Goal: Task Accomplishment & Management: Manage account settings

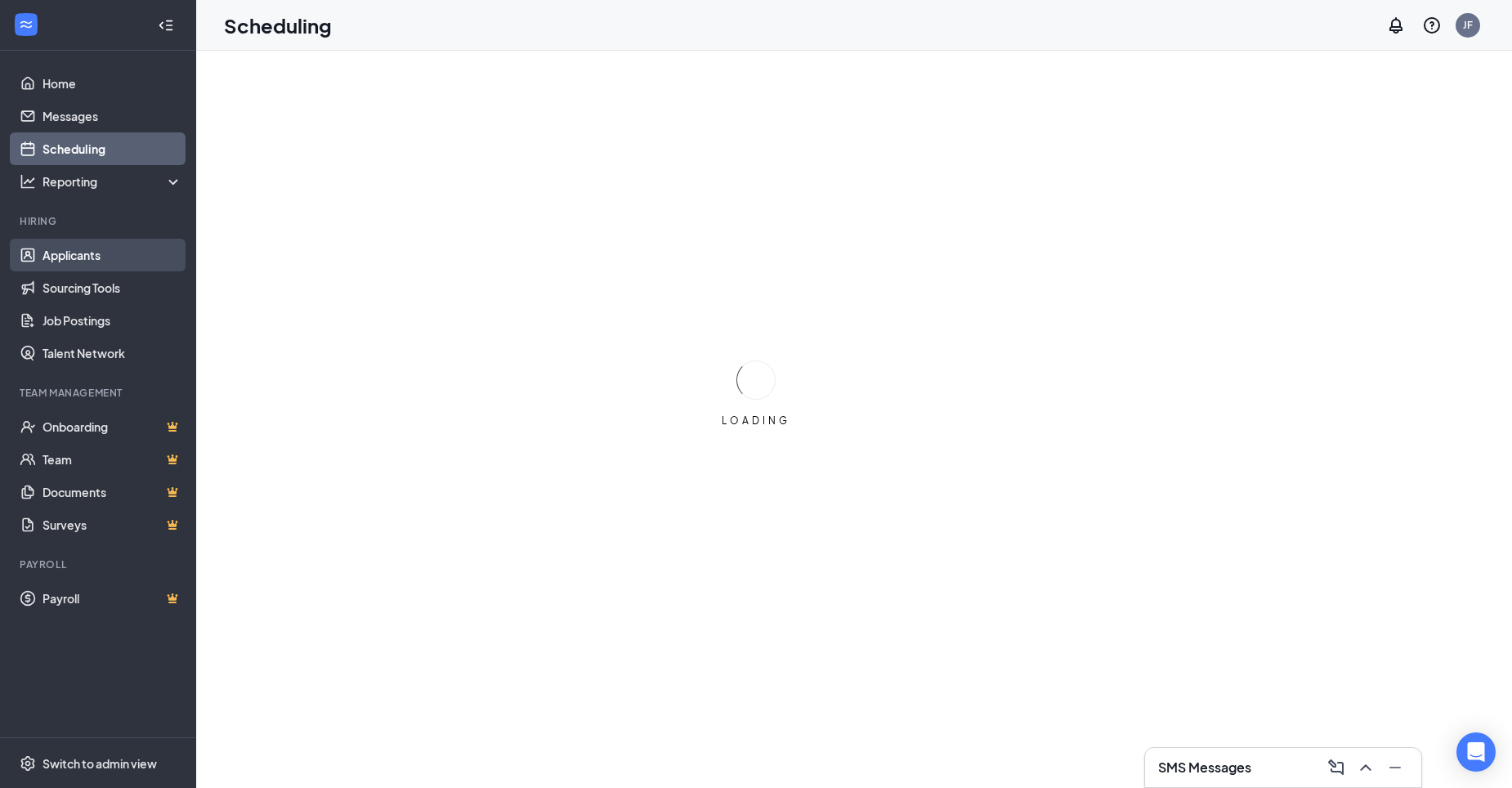
click at [93, 259] on link "Applicants" at bounding box center [112, 256] width 140 height 33
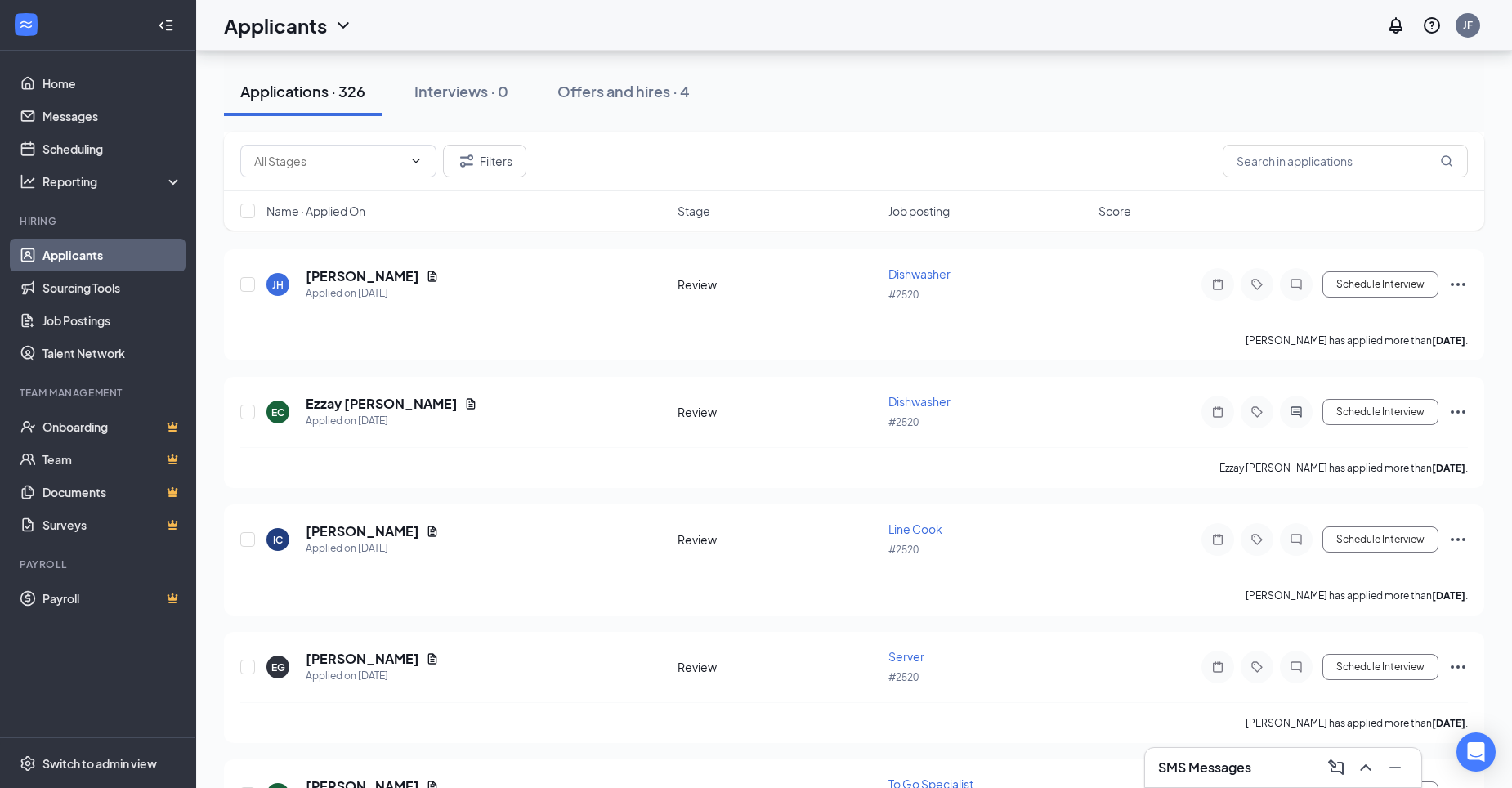
scroll to position [4657, 0]
click at [1260, 170] on input "text" at bounding box center [1345, 161] width 245 height 33
type input "west"
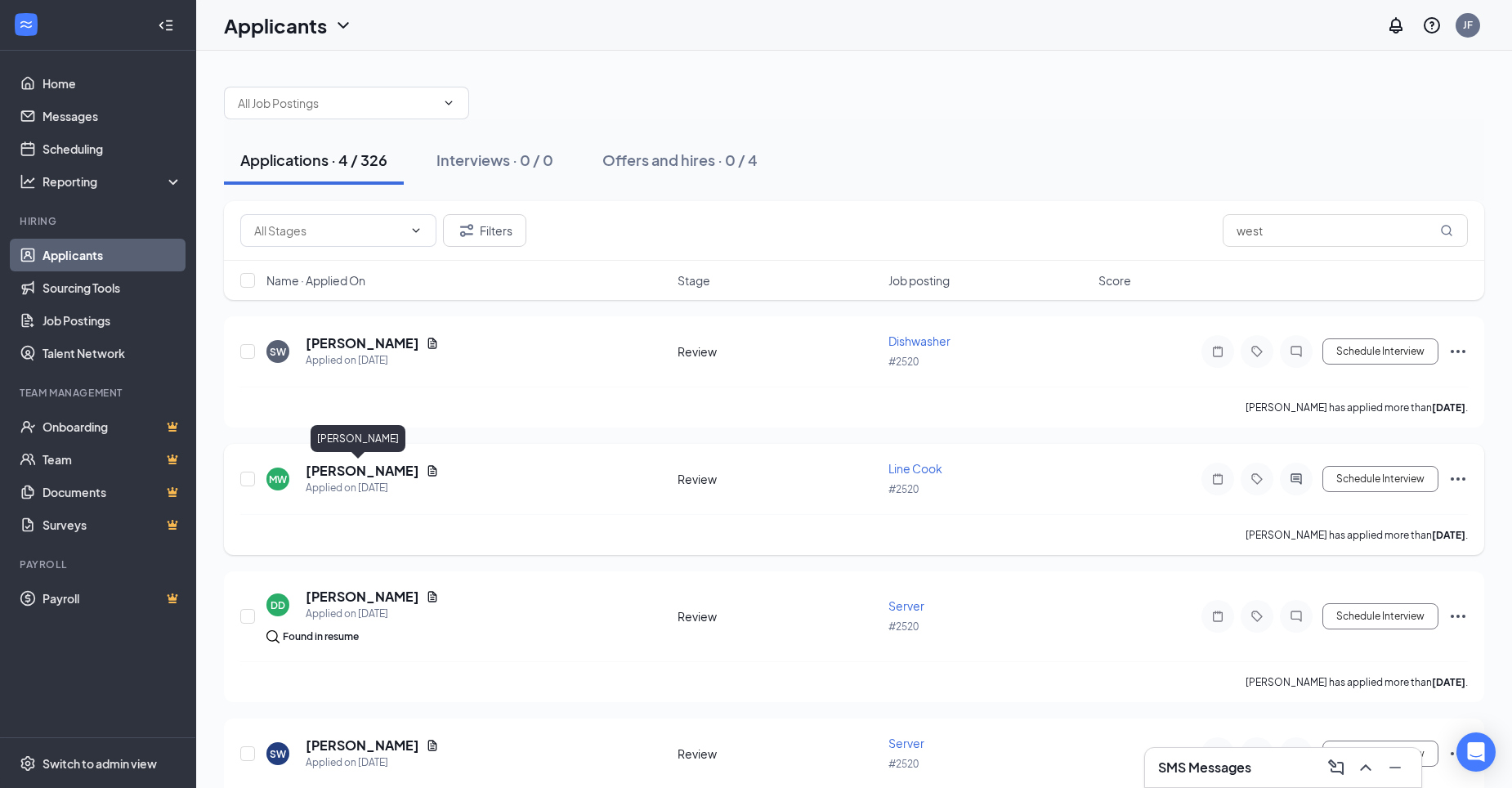
click at [357, 471] on h5 "[PERSON_NAME]" at bounding box center [362, 470] width 113 height 18
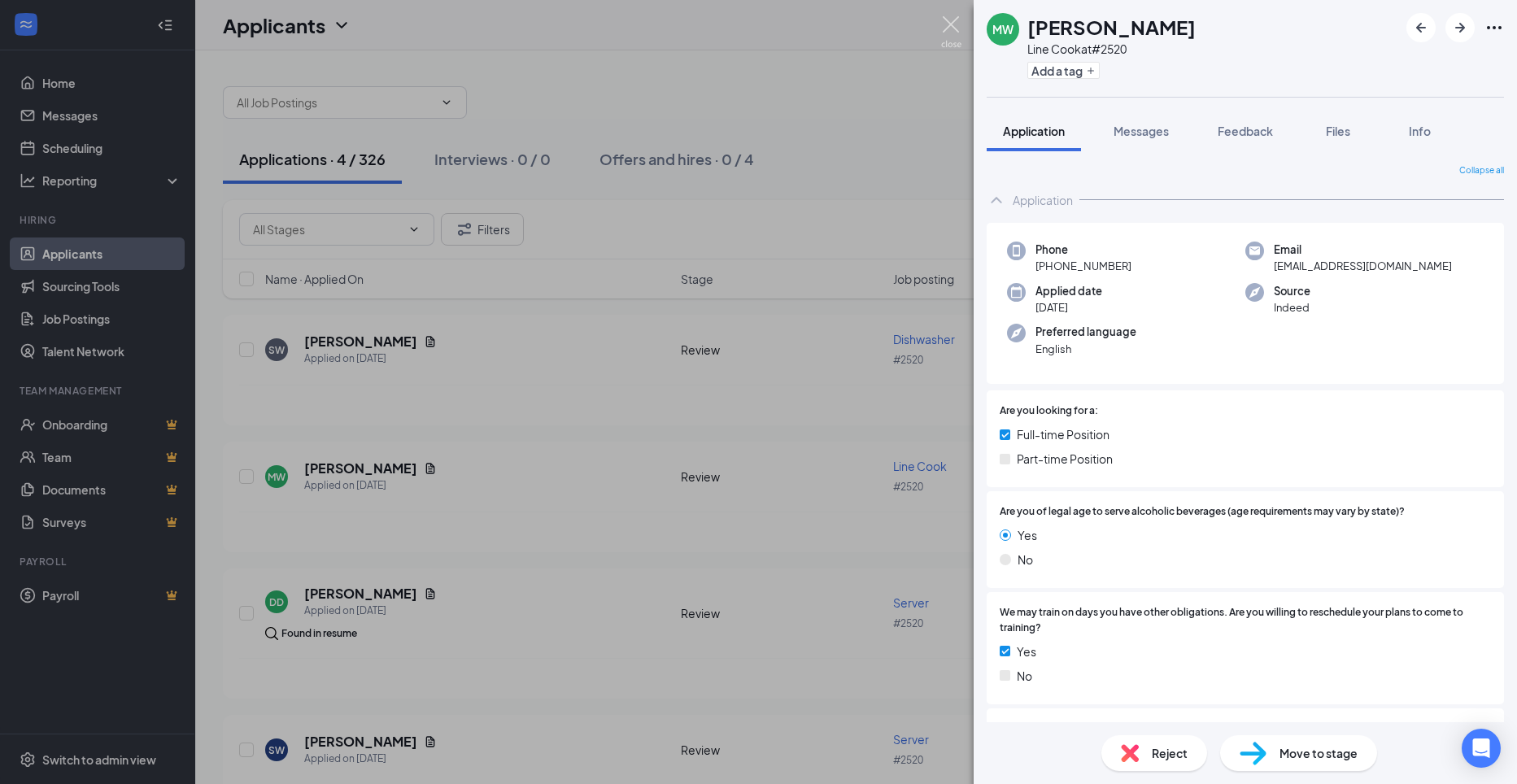
click at [948, 23] on img at bounding box center [951, 32] width 21 height 32
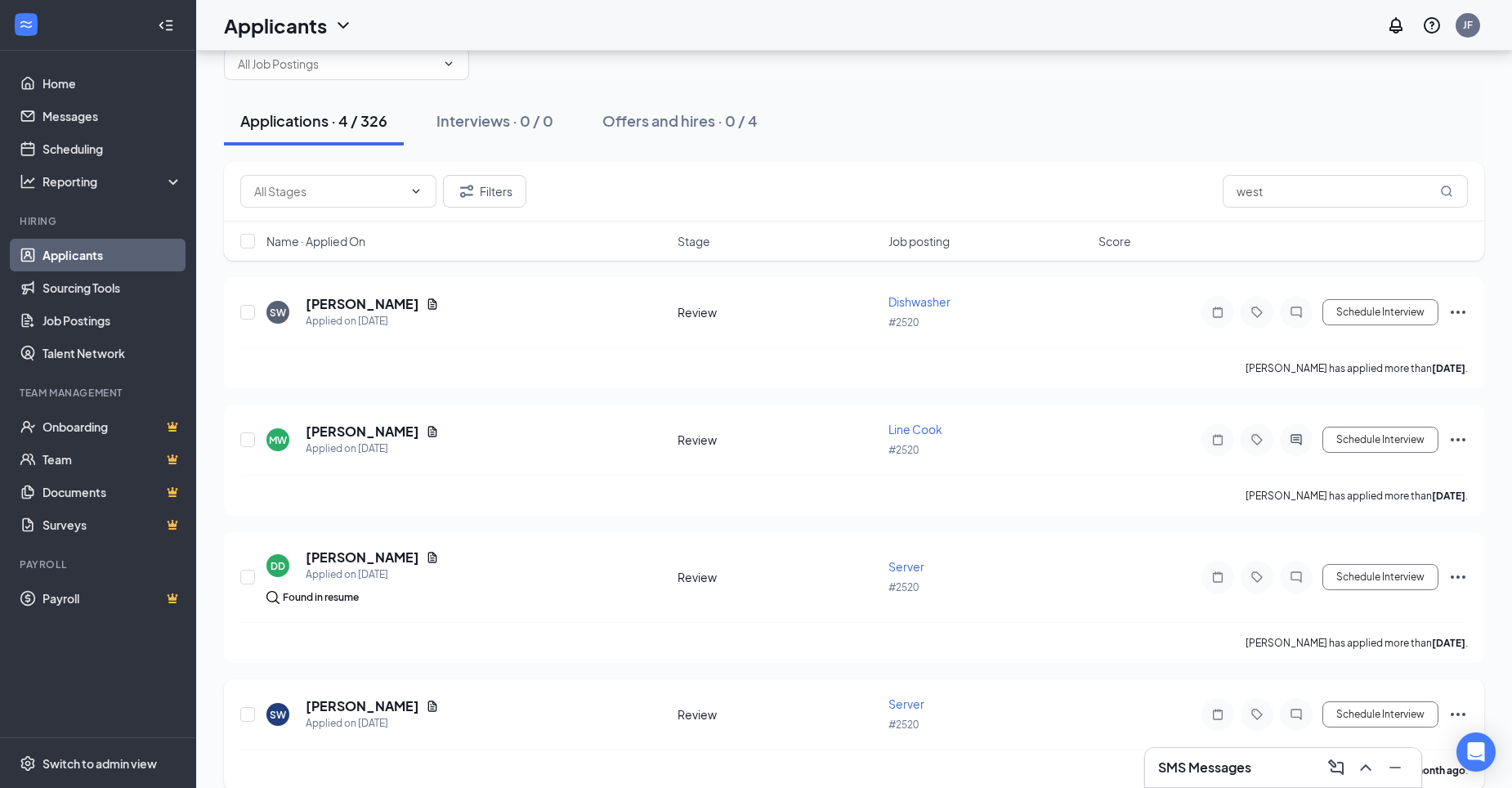
scroll to position [61, 0]
